Goal: Task Accomplishment & Management: Manage account settings

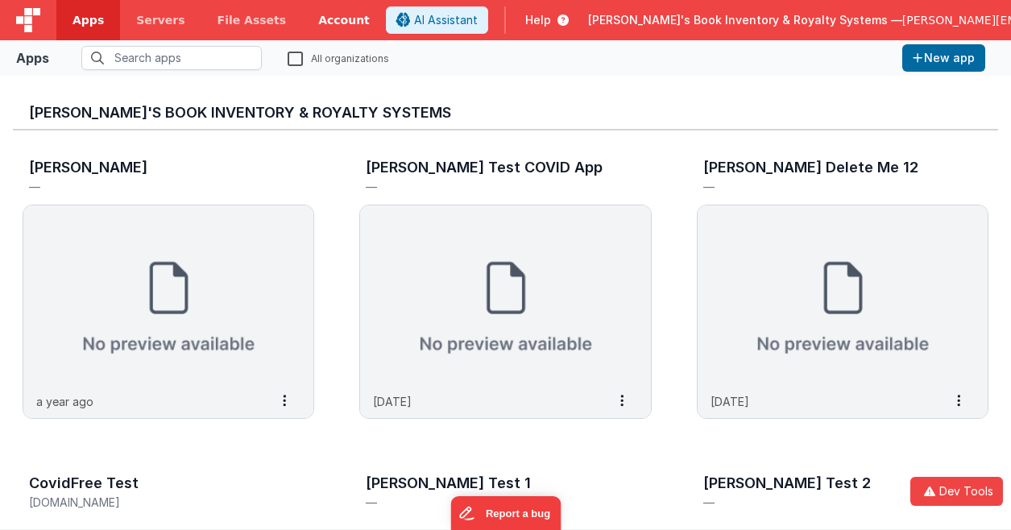
click at [317, 22] on link "Account" at bounding box center [344, 20] width 84 height 40
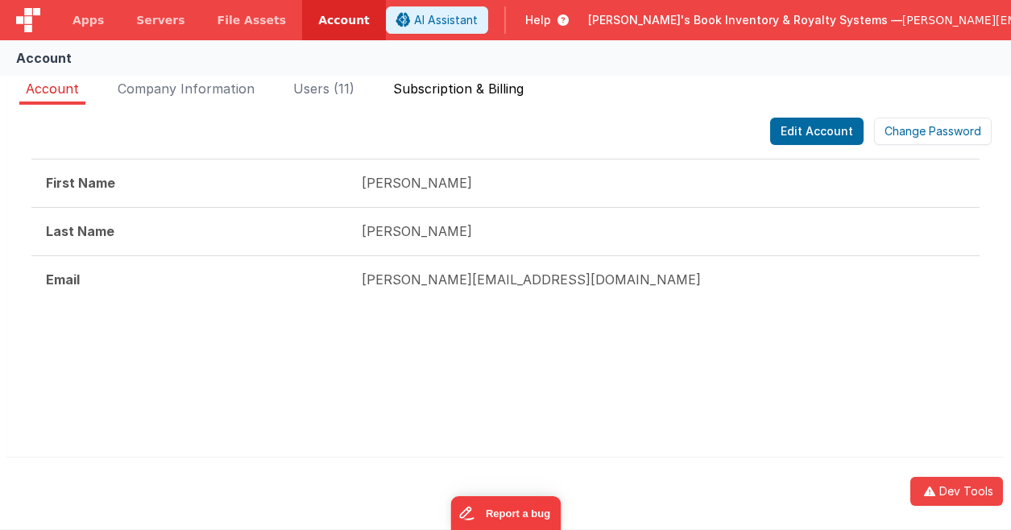
click at [472, 98] on li "Subscription & Billing" at bounding box center [458, 92] width 143 height 26
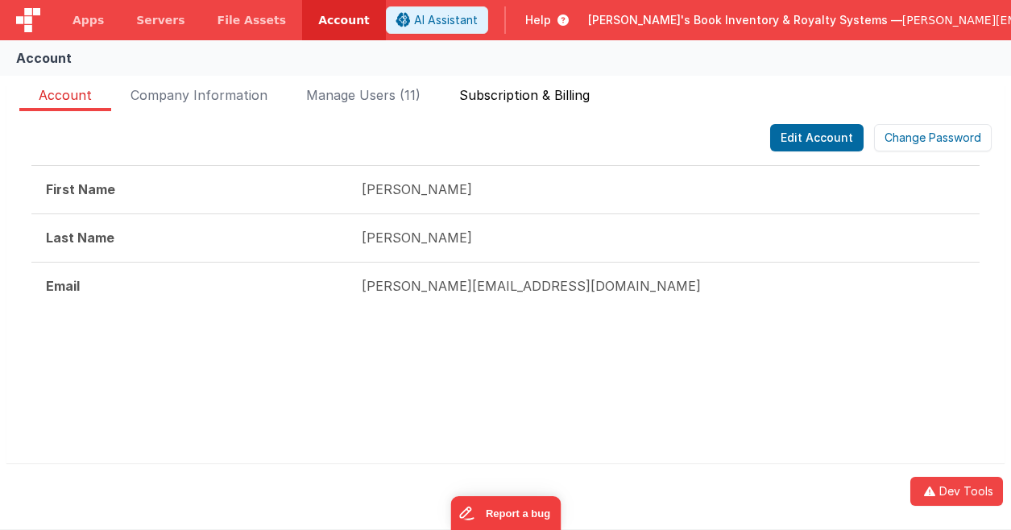
click at [529, 99] on span "Subscription & Billing" at bounding box center [524, 98] width 131 height 26
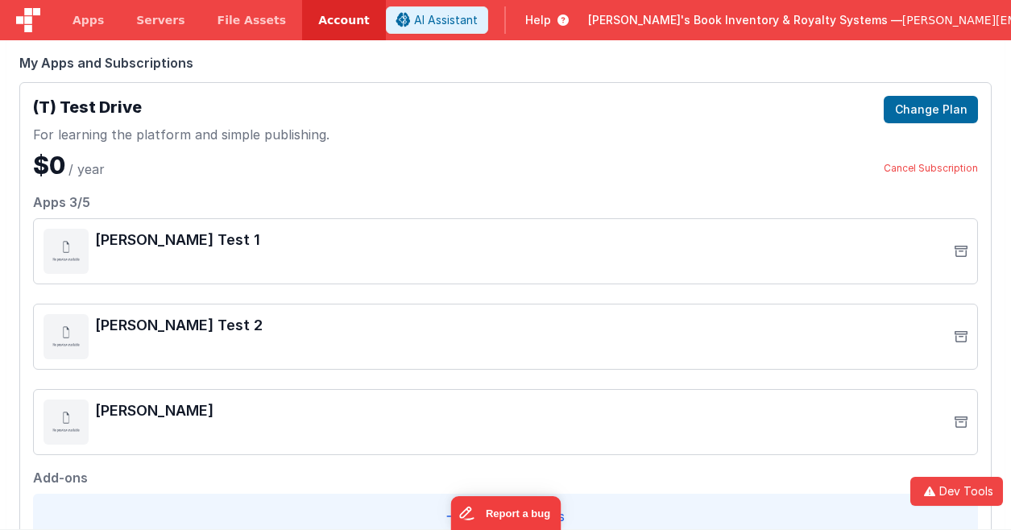
scroll to position [68, 0]
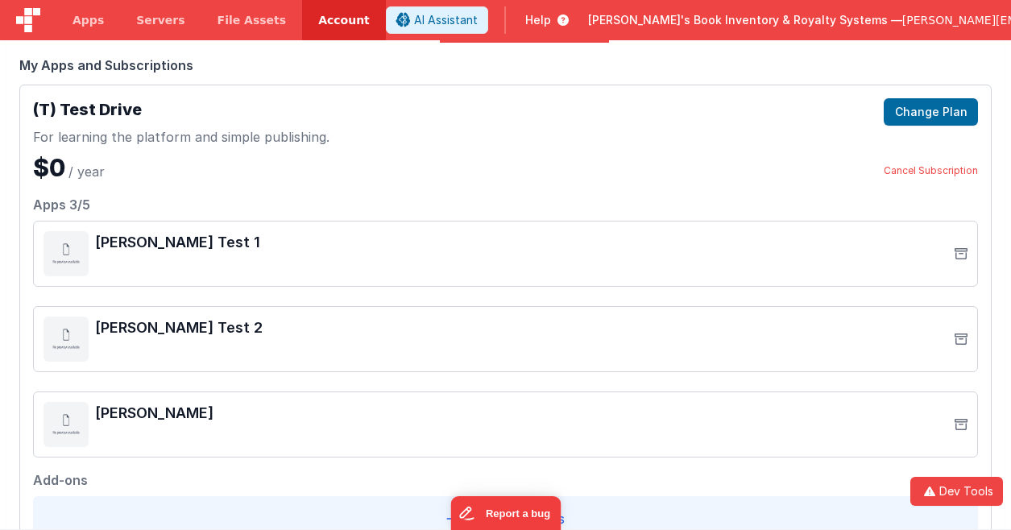
click at [16, 469] on div "Edit Account Change Password First Name [PERSON_NAME] Last Name [PERSON_NAME] E…" at bounding box center [505, 312] width 998 height 538
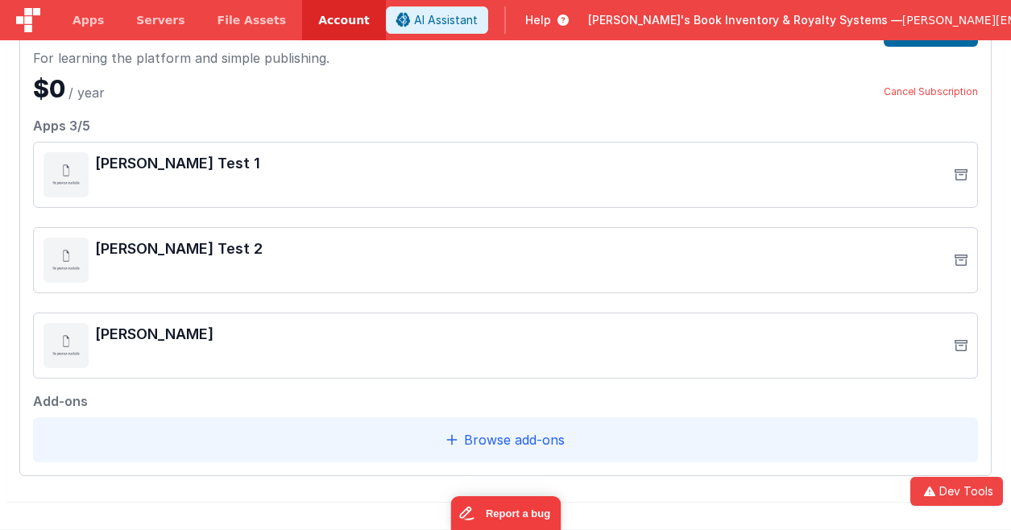
scroll to position [149, 0]
click at [333, 102] on div "(T) Test Drive For learning the platform and simple publishing. $0 / year Chang…" at bounding box center [505, 239] width 972 height 471
click at [491, 77] on div "(T) Test Drive For learning the platform and simple publishing. $0 / year Chang…" at bounding box center [505, 60] width 945 height 84
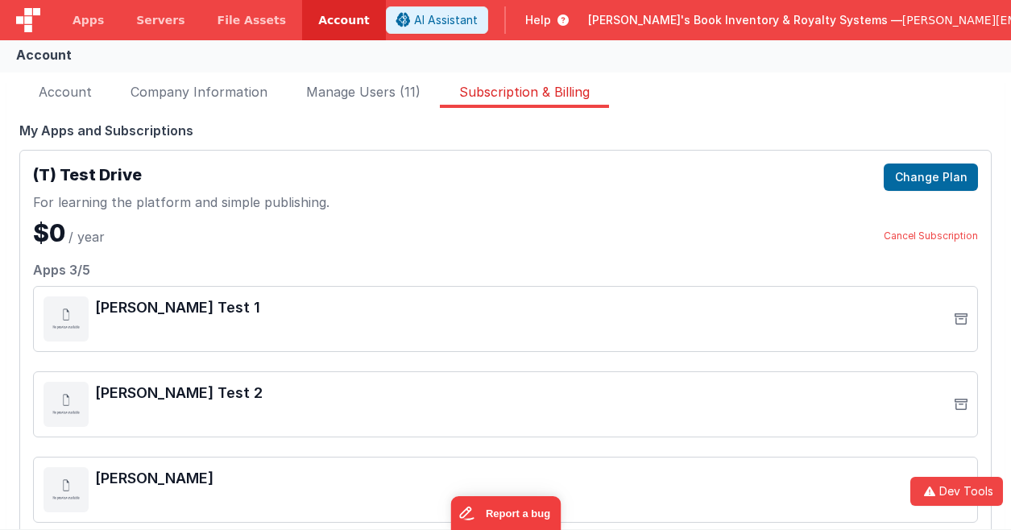
scroll to position [0, 0]
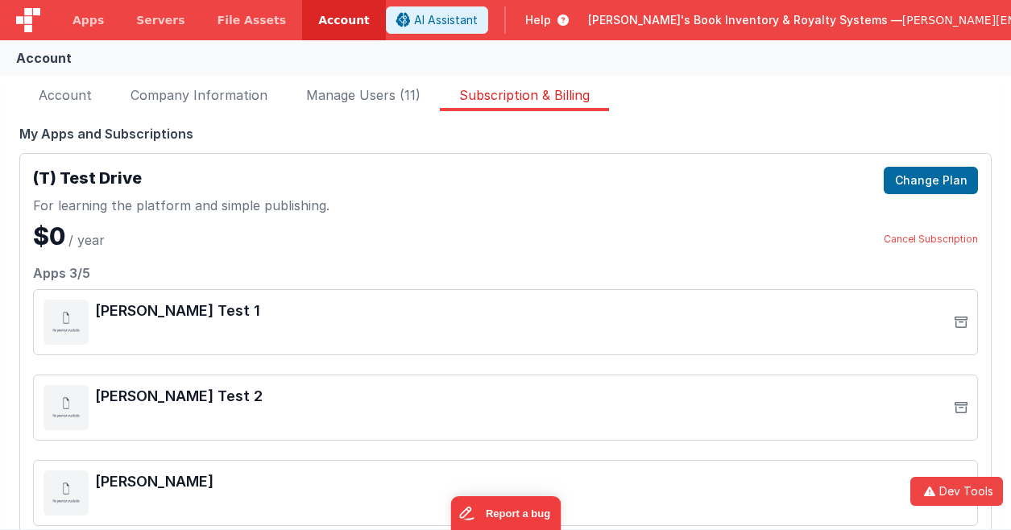
click at [277, 118] on div "Edit Account Change Password First Name [PERSON_NAME] Last Name [PERSON_NAME] E…" at bounding box center [505, 380] width 998 height 538
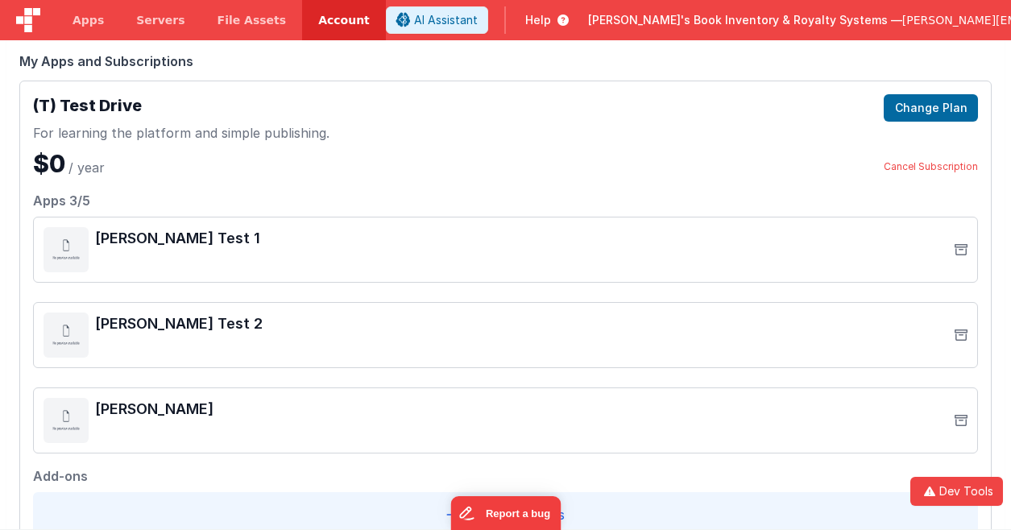
scroll to position [68, 0]
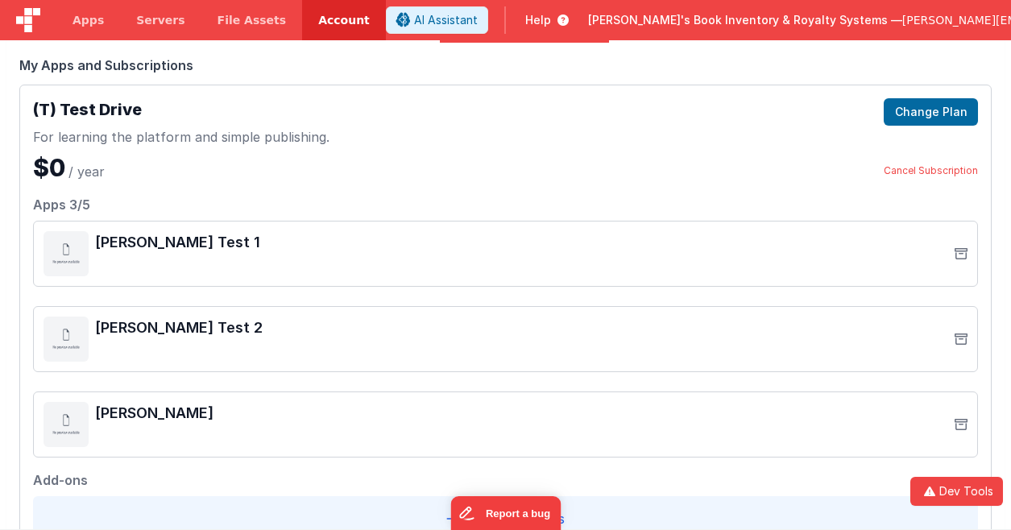
click at [479, 166] on div "(T) Test Drive For learning the platform and simple publishing. $0 / year Chang…" at bounding box center [505, 140] width 945 height 84
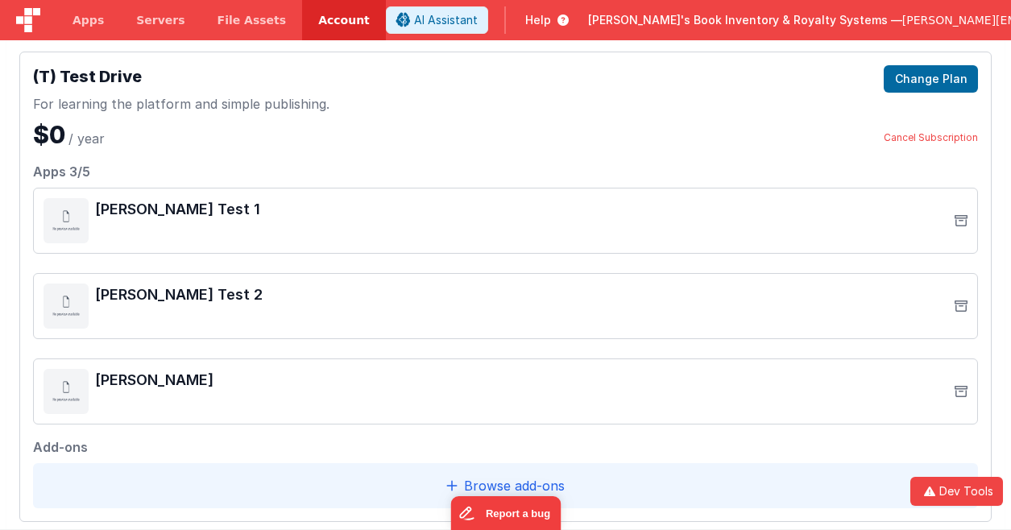
scroll to position [0, 0]
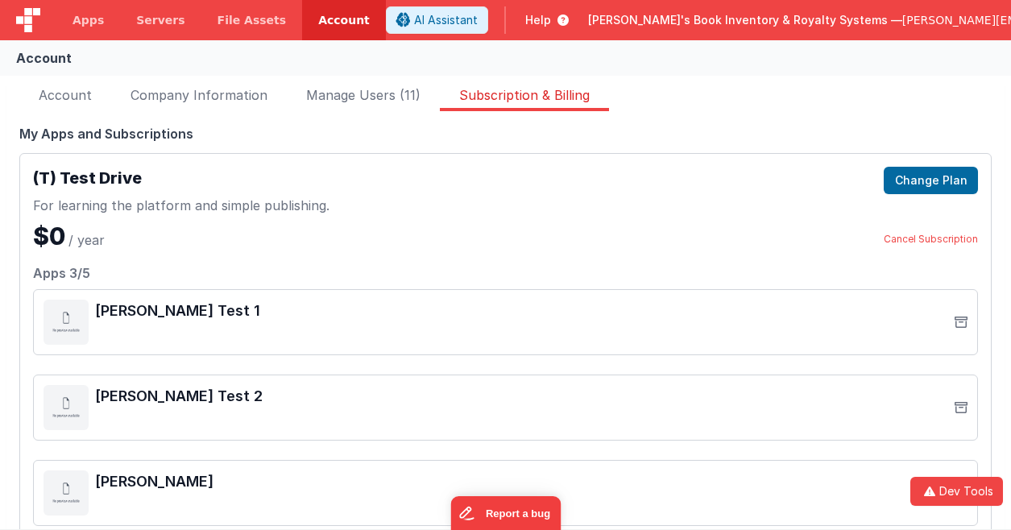
drag, startPoint x: 412, startPoint y: 220, endPoint x: 421, endPoint y: 225, distance: 10.8
click at [412, 220] on div "(T) Test Drive For learning the platform and simple publishing. $0 / year Chang…" at bounding box center [505, 209] width 945 height 84
click at [968, 483] on button "Dev Tools" at bounding box center [956, 491] width 93 height 29
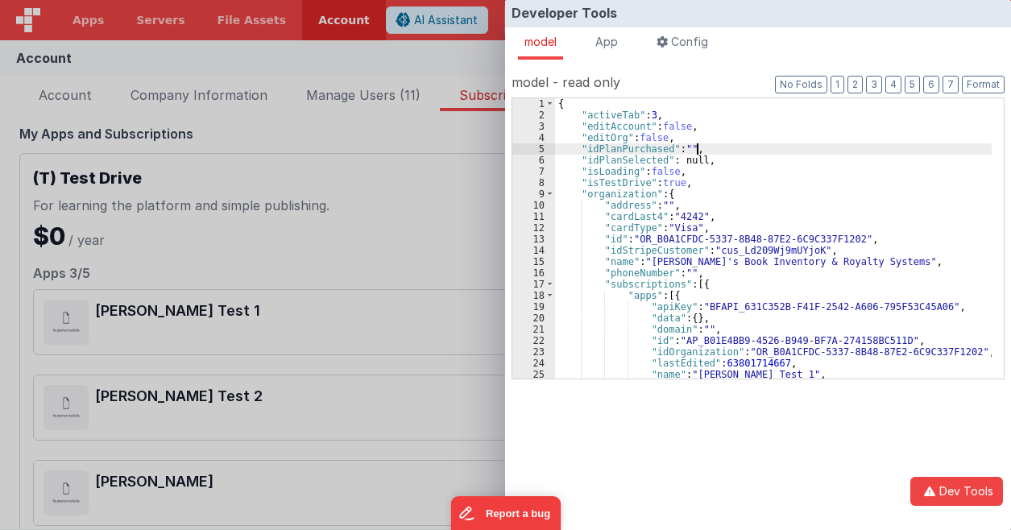
click at [758, 152] on div "{ "activeTab" : 3 , "editAccount" : false , "editOrg" : false , "idPlanPurchase…" at bounding box center [773, 249] width 437 height 303
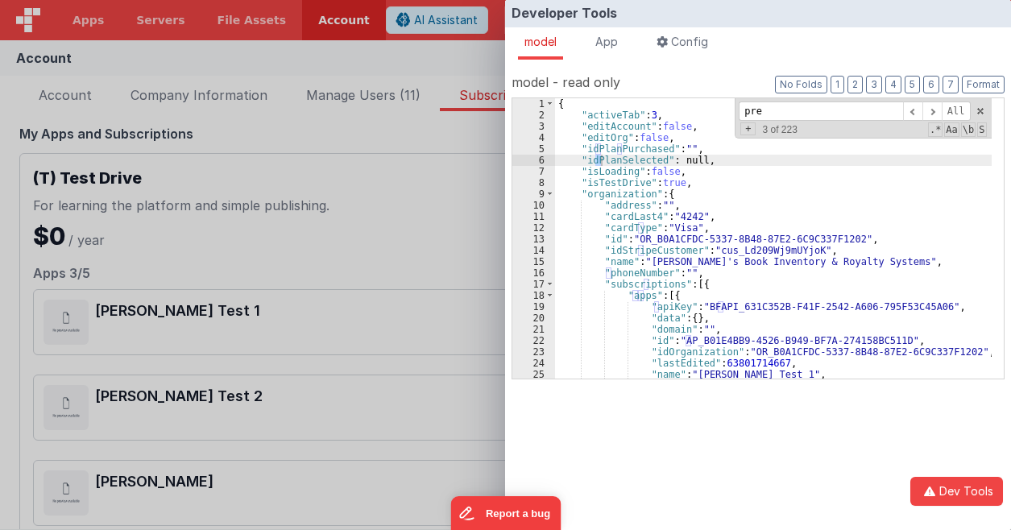
scroll to position [164, 0]
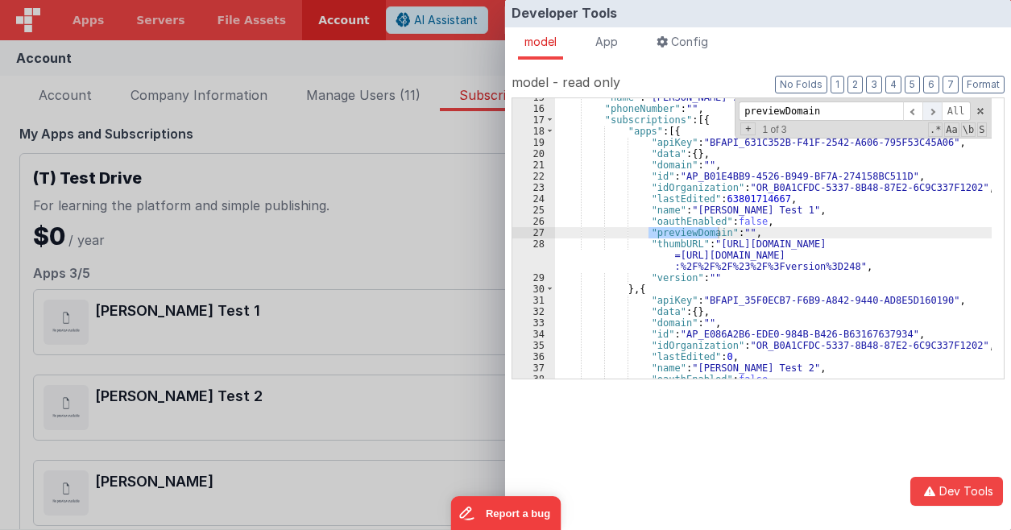
type input "previewDomain"
click at [937, 111] on span at bounding box center [932, 112] width 19 height 20
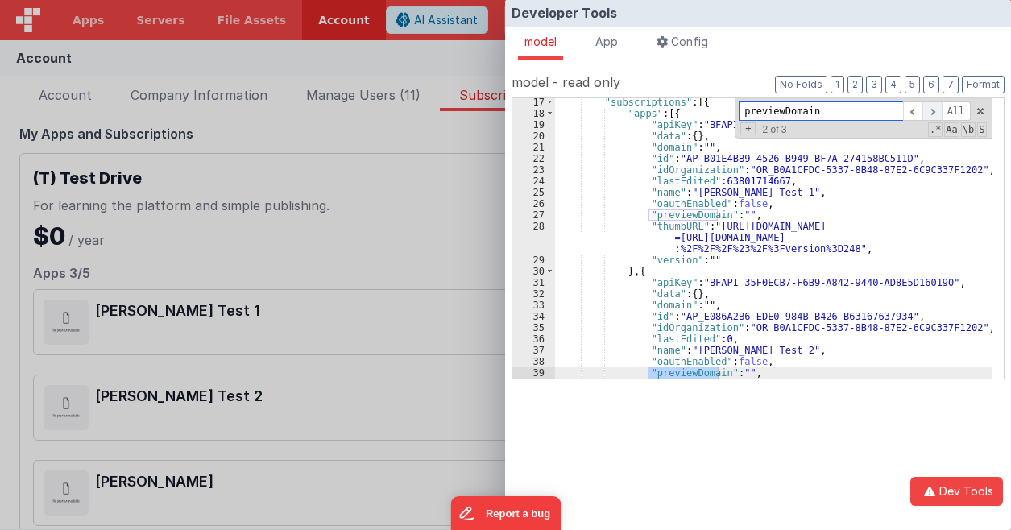
click at [937, 111] on span at bounding box center [932, 112] width 19 height 20
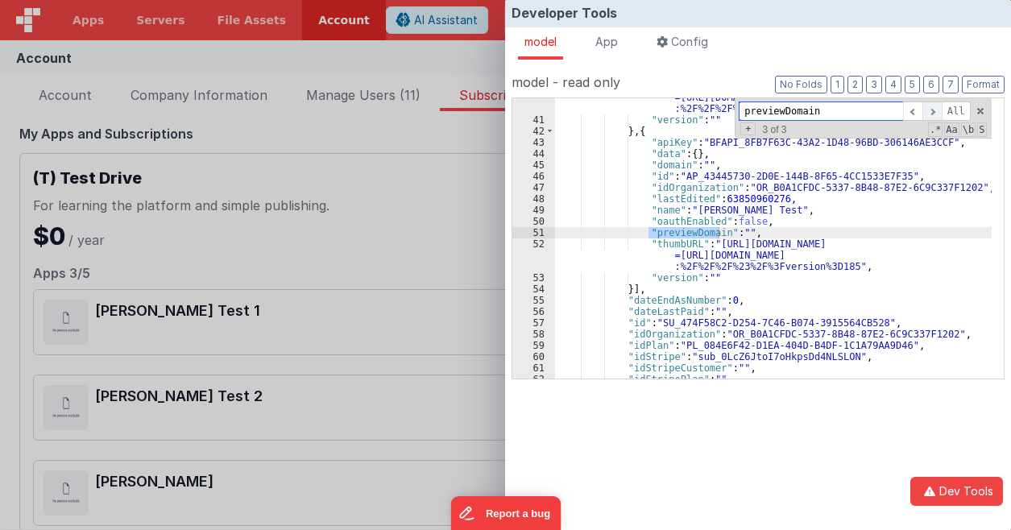
scroll to position [480, 0]
click at [916, 112] on span at bounding box center [912, 112] width 19 height 20
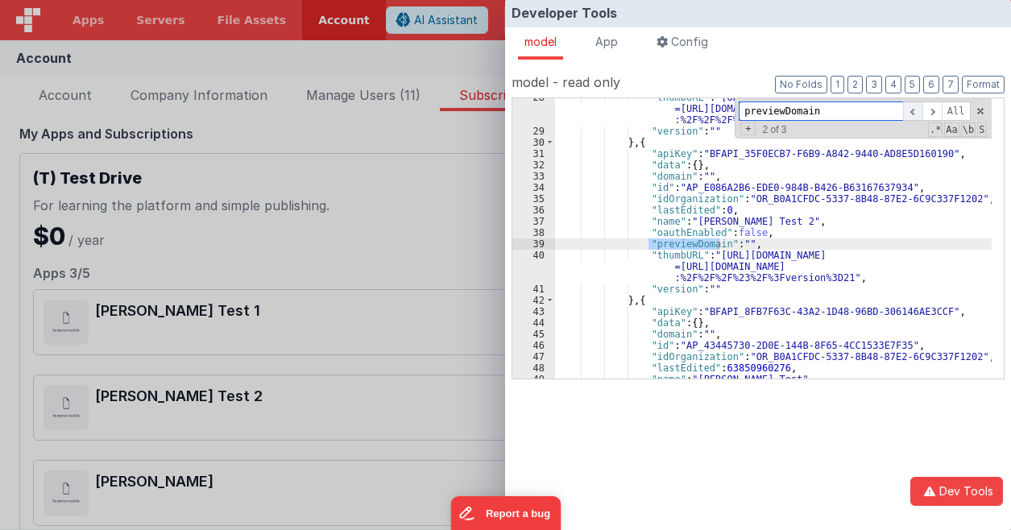
click at [916, 112] on span at bounding box center [912, 112] width 19 height 20
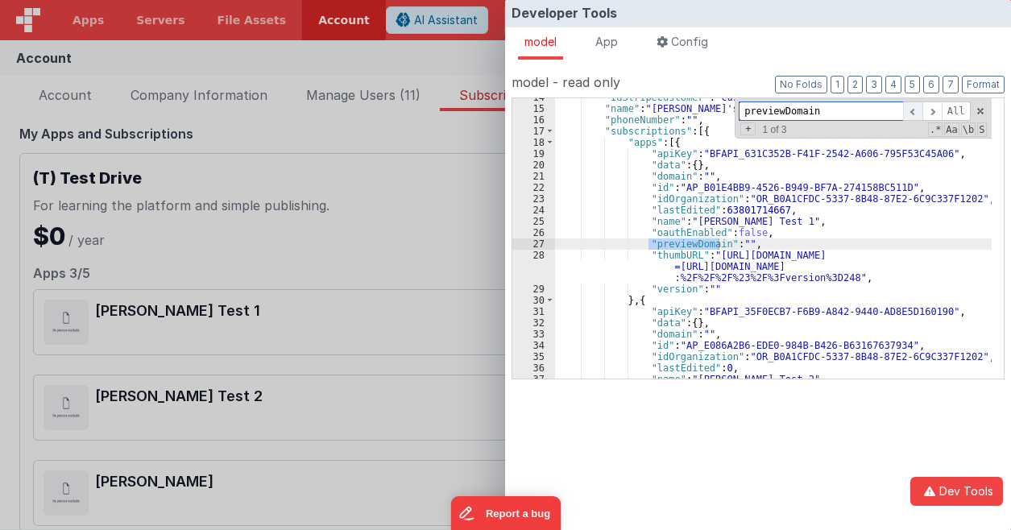
scroll to position [153, 0]
